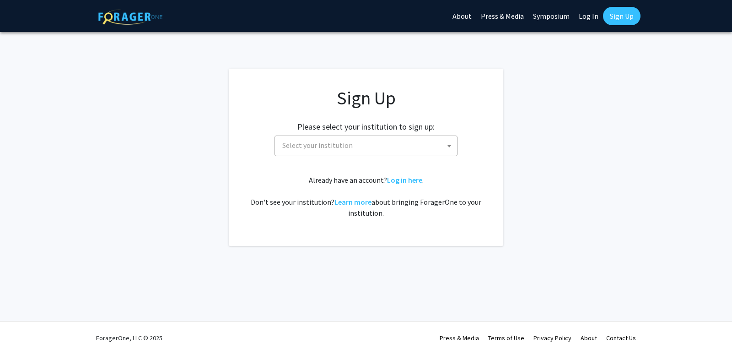
click at [374, 150] on span "Select your institution" at bounding box center [368, 145] width 178 height 19
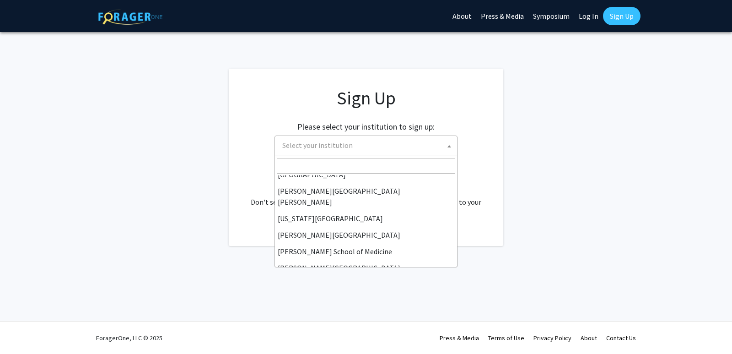
scroll to position [183, 0]
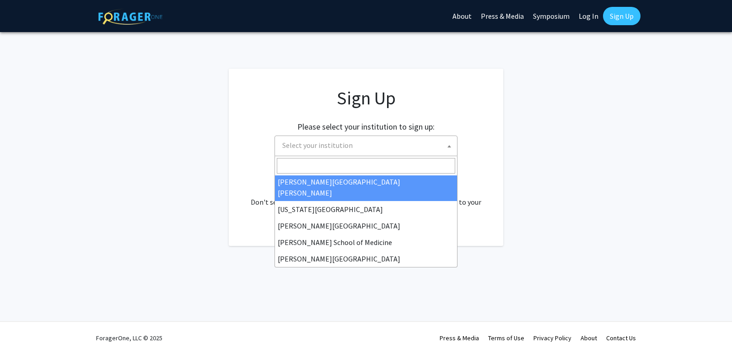
select select "1"
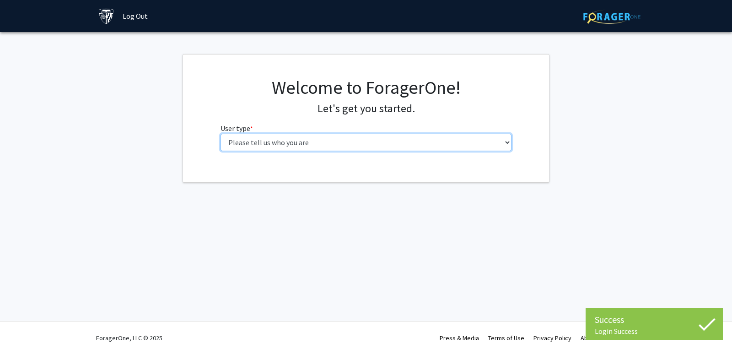
click at [403, 146] on select "Please tell us who you are Undergraduate Student Master's Student Doctoral Cand…" at bounding box center [366, 142] width 291 height 17
select select "1: undergrad"
click at [221, 134] on select "Please tell us who you are Undergraduate Student Master's Student Doctoral Cand…" at bounding box center [366, 142] width 291 height 17
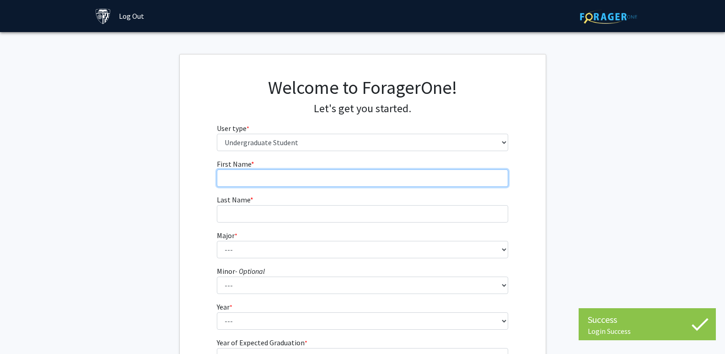
click at [417, 180] on input "First Name * required" at bounding box center [362, 177] width 291 height 17
type input "Yesly"
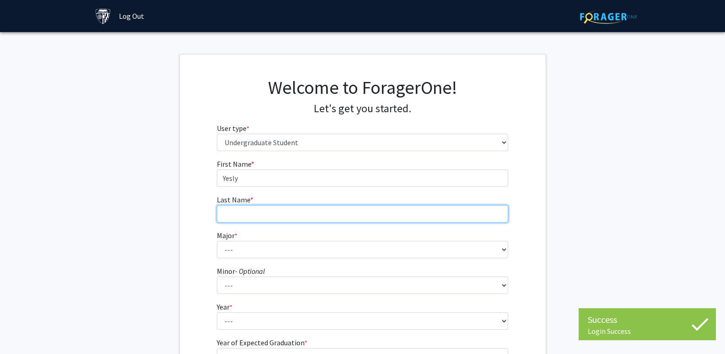
type input "Ventura Reyes"
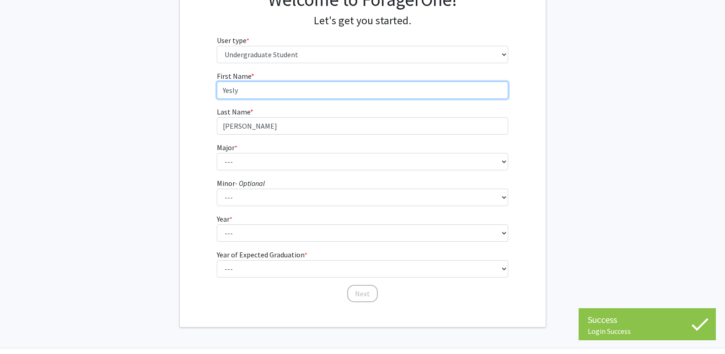
scroll to position [92, 0]
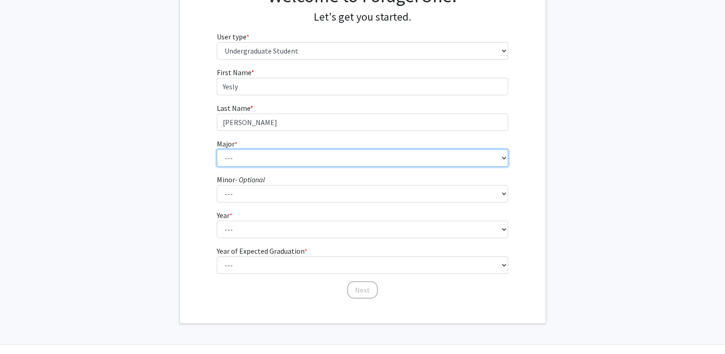
click at [311, 158] on select "--- Africana Studies Anthropology Applied Mathematics & Statistics Archaeology …" at bounding box center [362, 157] width 291 height 17
select select "51: 63"
click at [217, 149] on select "--- Africana Studies Anthropology Applied Mathematics & Statistics Archaeology …" at bounding box center [362, 157] width 291 height 17
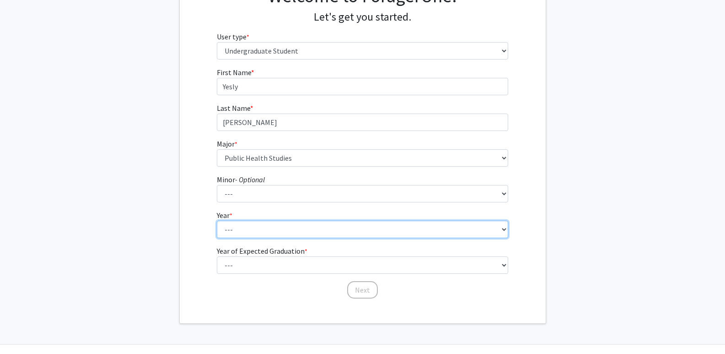
click at [272, 225] on select "--- First-year Sophomore Junior Senior Postbaccalaureate Certificate" at bounding box center [362, 229] width 291 height 17
select select "2: sophomore"
click at [217, 221] on select "--- First-year Sophomore Junior Senior Postbaccalaureate Certificate" at bounding box center [362, 229] width 291 height 17
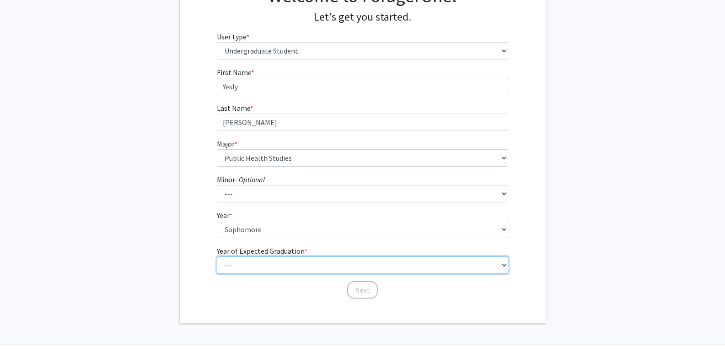
click at [270, 262] on select "--- 2025 2026 2027 2028 2029 2030 2031 2032 2033 2034" at bounding box center [362, 264] width 291 height 17
select select "4: 2028"
click at [217, 256] on select "--- 2025 2026 2027 2028 2029 2030 2031 2032 2033 2034" at bounding box center [362, 264] width 291 height 17
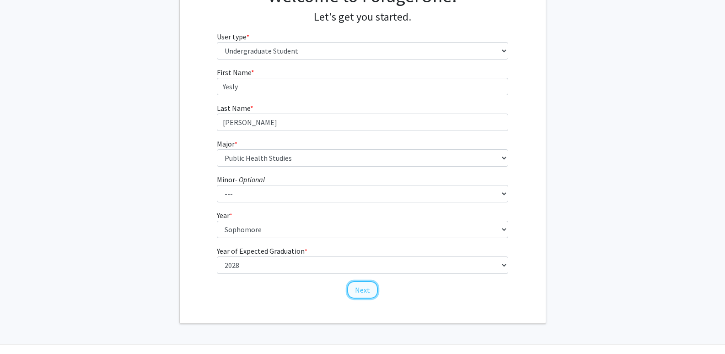
click at [359, 283] on button "Next" at bounding box center [362, 289] width 31 height 17
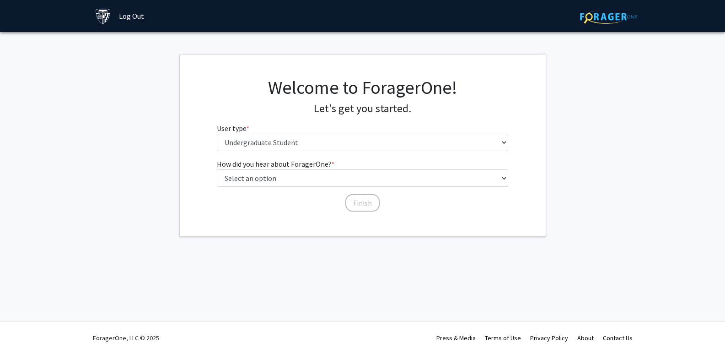
scroll to position [0, 0]
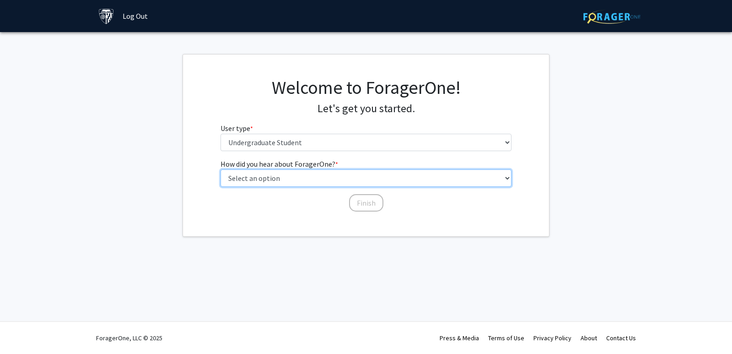
click at [303, 176] on select "Select an option Peer/student recommendation Faculty/staff recommendation Unive…" at bounding box center [366, 177] width 291 height 17
select select "3: university_website"
click at [221, 169] on select "Select an option Peer/student recommendation Faculty/staff recommendation Unive…" at bounding box center [366, 177] width 291 height 17
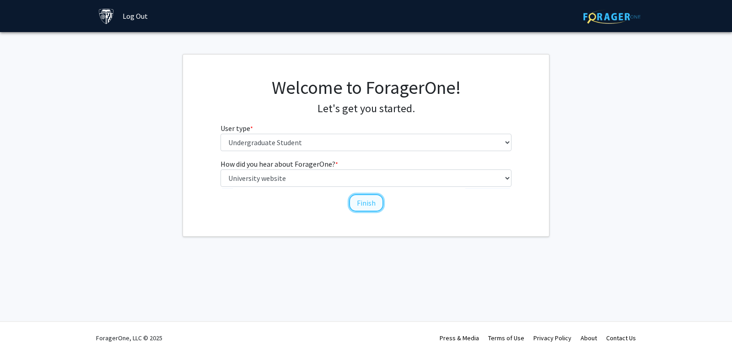
click at [379, 206] on button "Finish" at bounding box center [366, 202] width 34 height 17
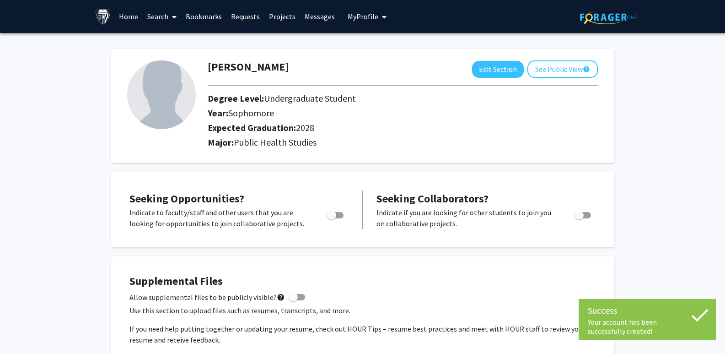
scroll to position [46, 0]
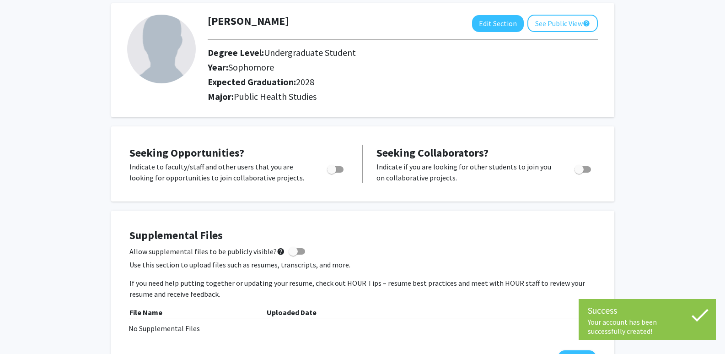
click at [348, 170] on div "Toggle" at bounding box center [335, 168] width 25 height 14
click at [339, 169] on span "Toggle" at bounding box center [335, 169] width 16 height 6
click at [332, 173] on input "Are you actively seeking opportunities?" at bounding box center [331, 173] width 0 height 0
checkbox input "true"
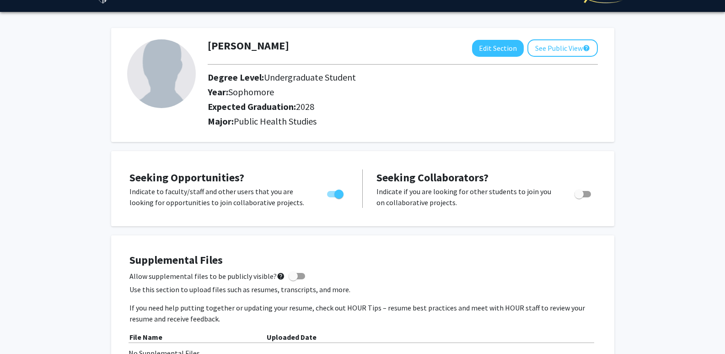
scroll to position [0, 0]
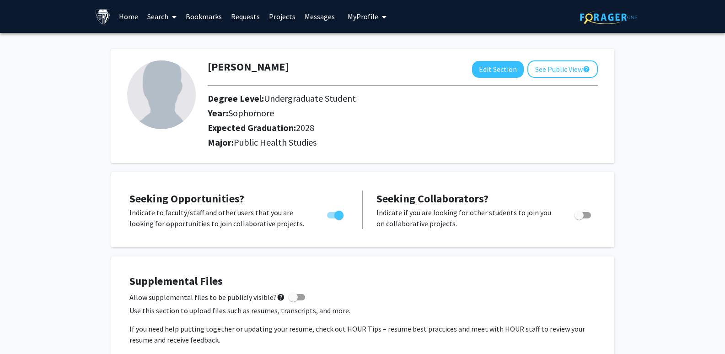
click at [130, 17] on link "Home" at bounding box center [128, 16] width 28 height 32
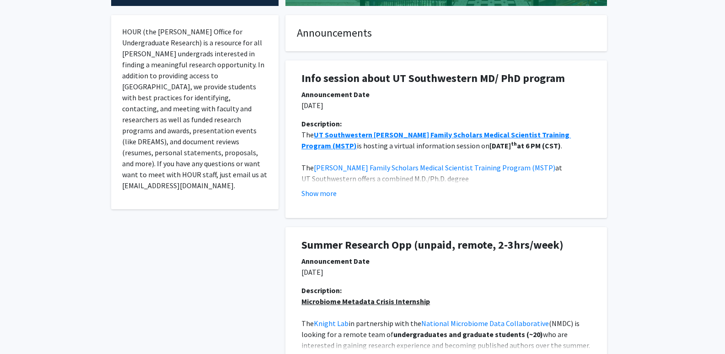
scroll to position [320, 0]
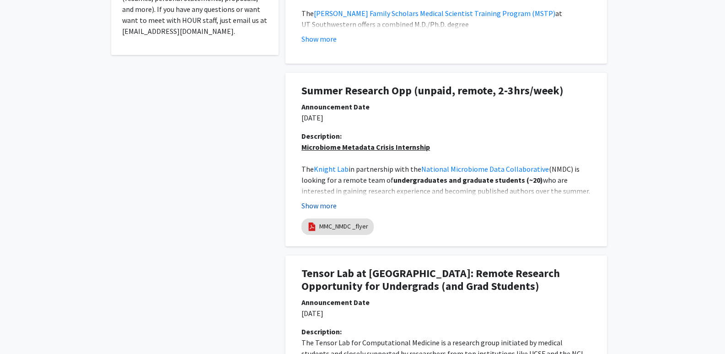
click at [332, 208] on button "Show more" at bounding box center [319, 205] width 35 height 11
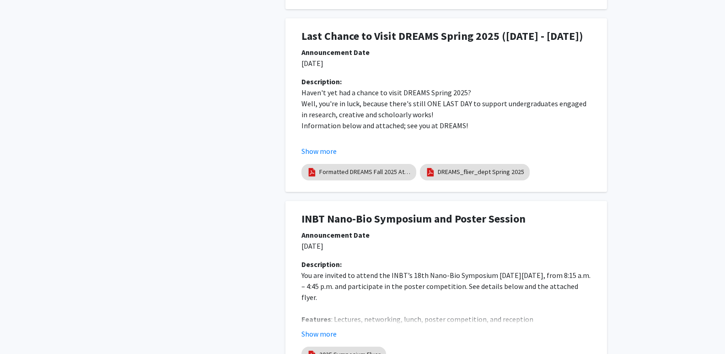
scroll to position [1190, 0]
